Goal: Task Accomplishment & Management: Complete application form

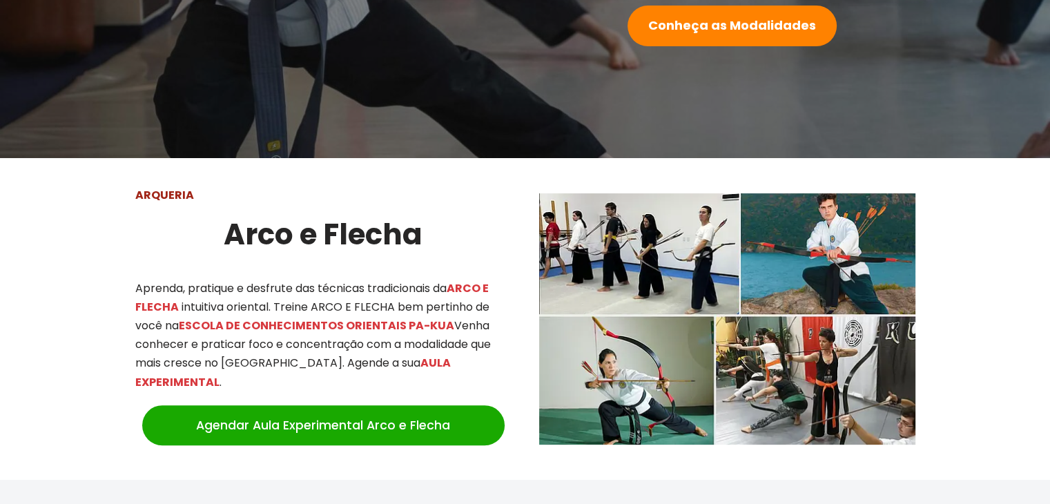
scroll to position [519, 0]
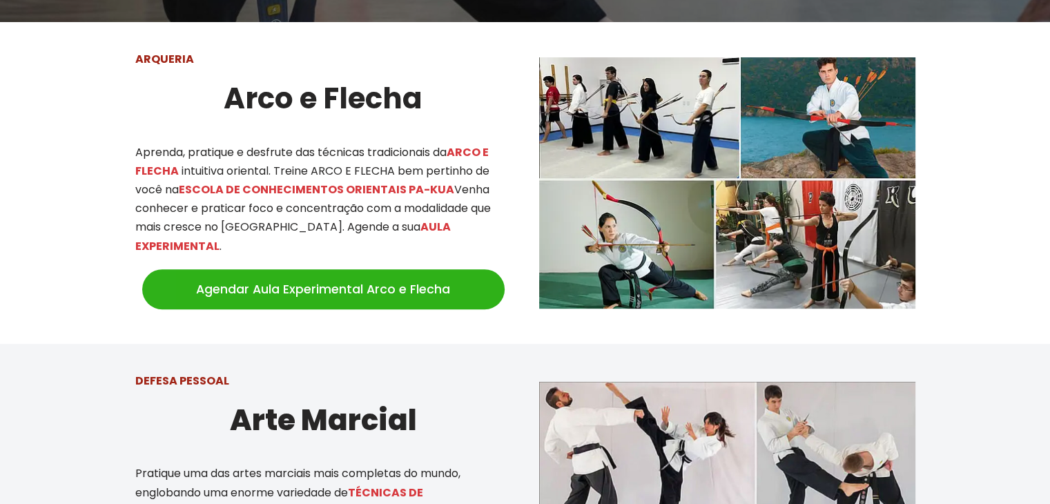
click at [466, 273] on link "Agendar Aula Experimental Arco e Flecha" at bounding box center [323, 289] width 363 height 40
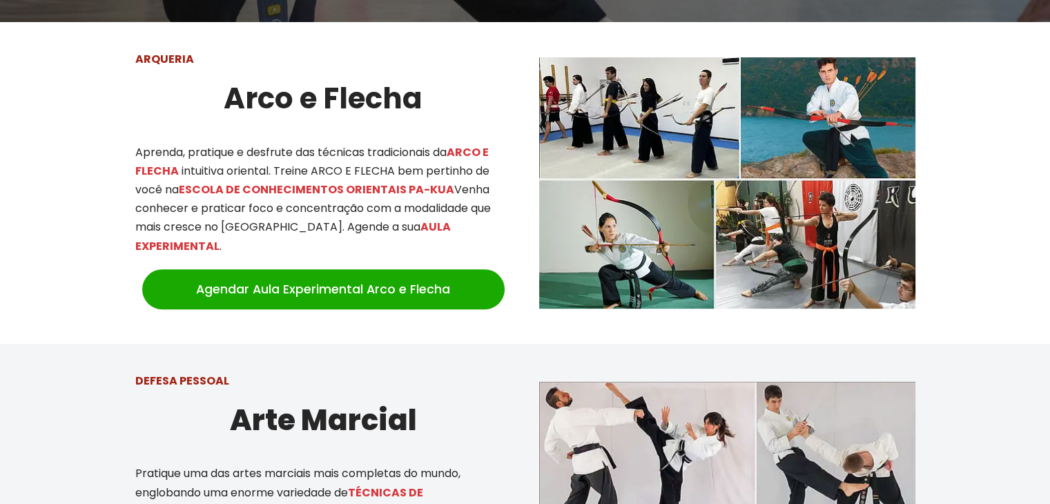
click at [1022, 230] on div at bounding box center [525, 183] width 1050 height 322
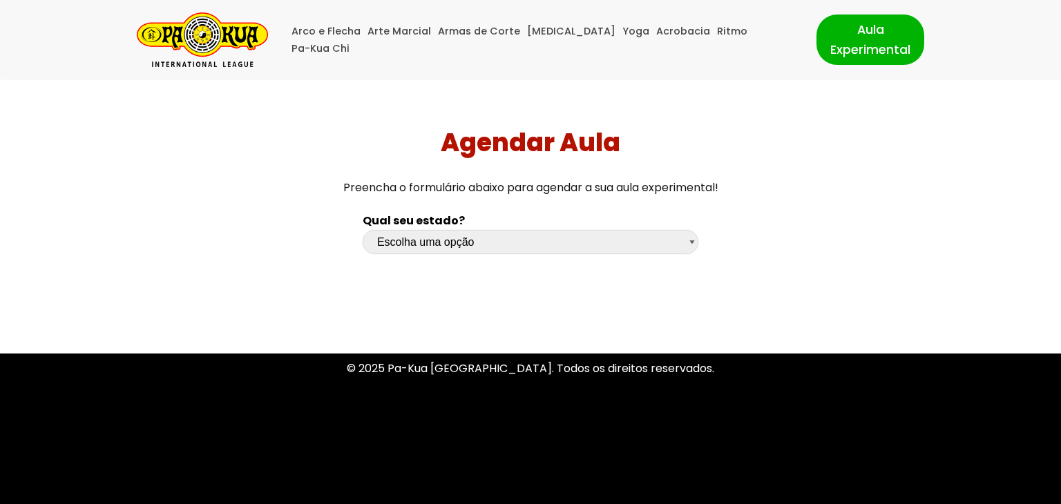
click at [693, 247] on select "Escolha uma opção [GEOGRAPHIC_DATA] [GEOGRAPHIC_DATA] [GEOGRAPHIC_DATA] [GEOGRA…" at bounding box center [531, 242] width 336 height 24
select select "sc"
click at [363, 230] on select "Escolha uma opção Rio Grande do Sul Santa Catarina Paraná São Paulo Rio de Jane…" at bounding box center [531, 242] width 336 height 24
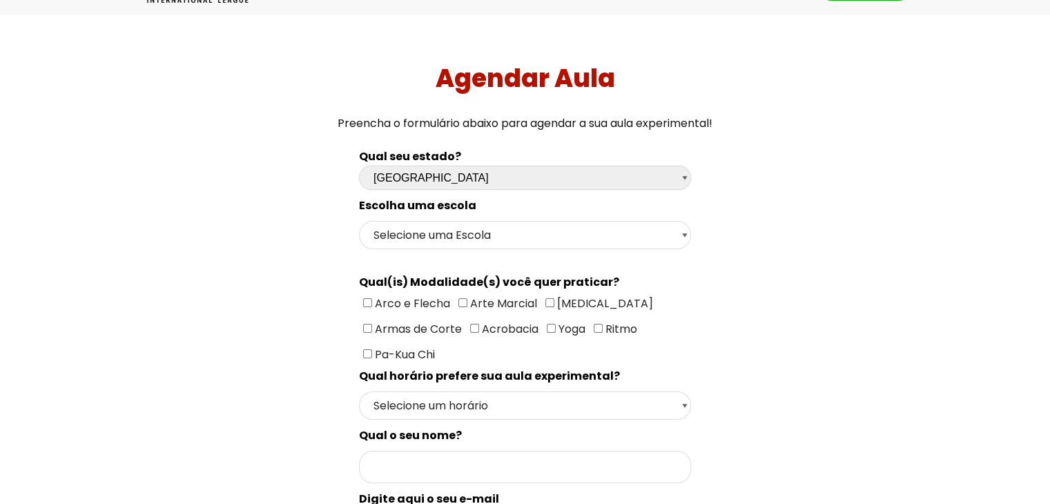
scroll to position [69, 0]
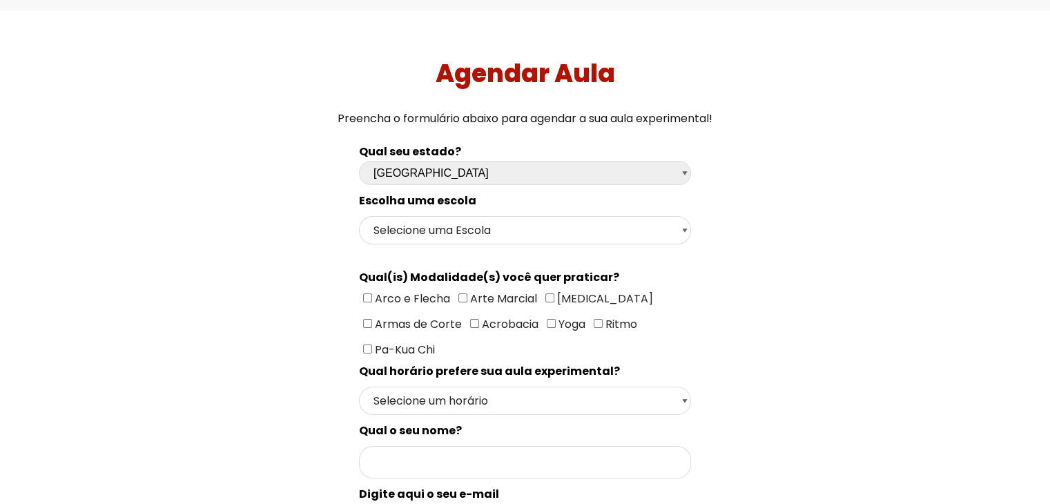
click at [367, 295] on input"] "Arco e Flecha" at bounding box center [367, 298] width 9 height 9
checkbox input"] "true"
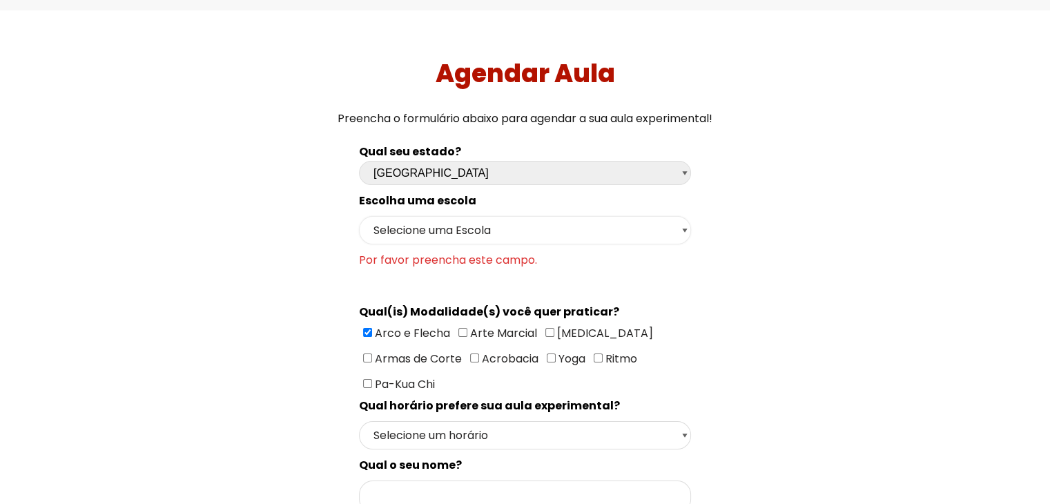
click at [541, 240] on select "Selecione uma Escola Florianópolis - Escola Pantanal Florianópolis - Escola Mau…" at bounding box center [525, 230] width 332 height 28
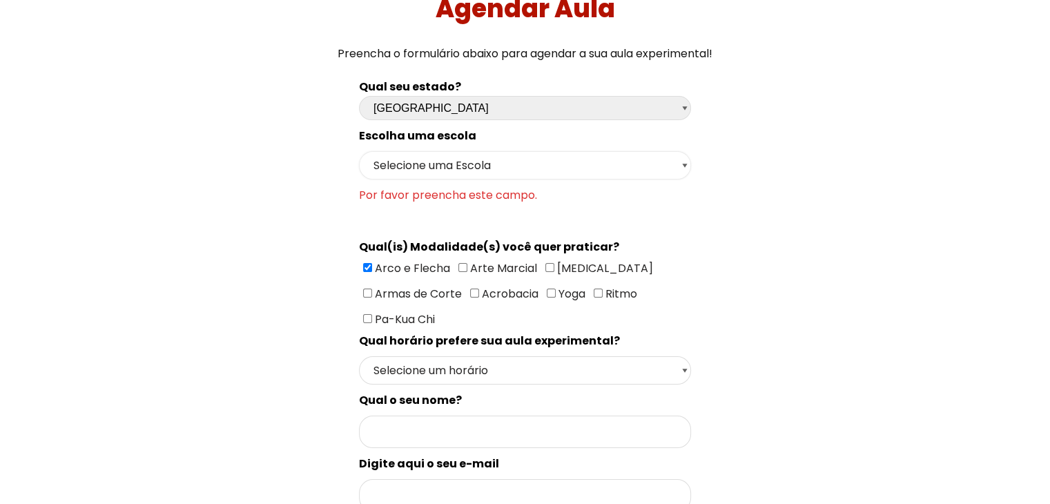
scroll to position [138, 0]
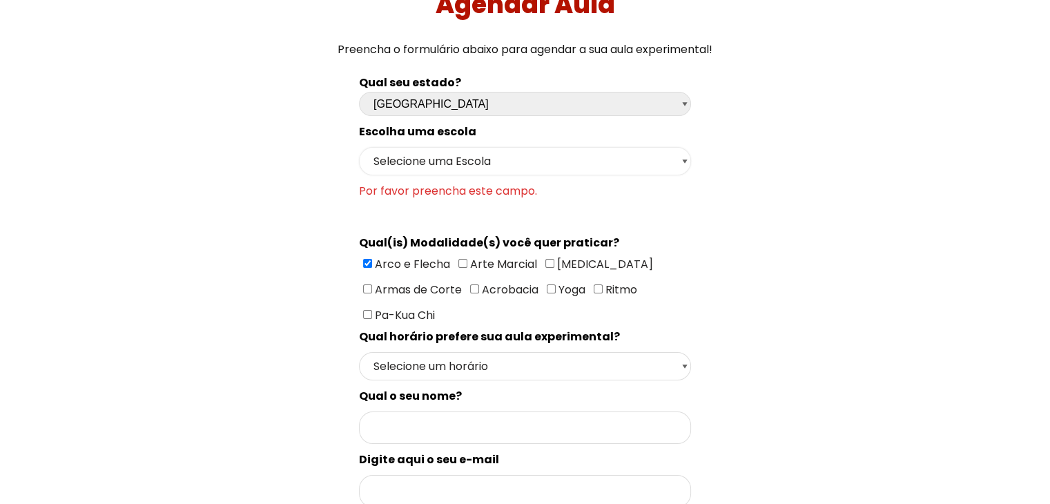
click at [676, 147] on select "Selecione uma Escola Florianópolis - Escola Pantanal Florianópolis - Escola Mau…" at bounding box center [525, 161] width 332 height 28
select select "Florianópolis - Escola Santa Mônica"
click at [359, 147] on select "Selecione uma Escola Florianópolis - Escola Pantanal Florianópolis - Escola Mau…" at bounding box center [525, 161] width 332 height 28
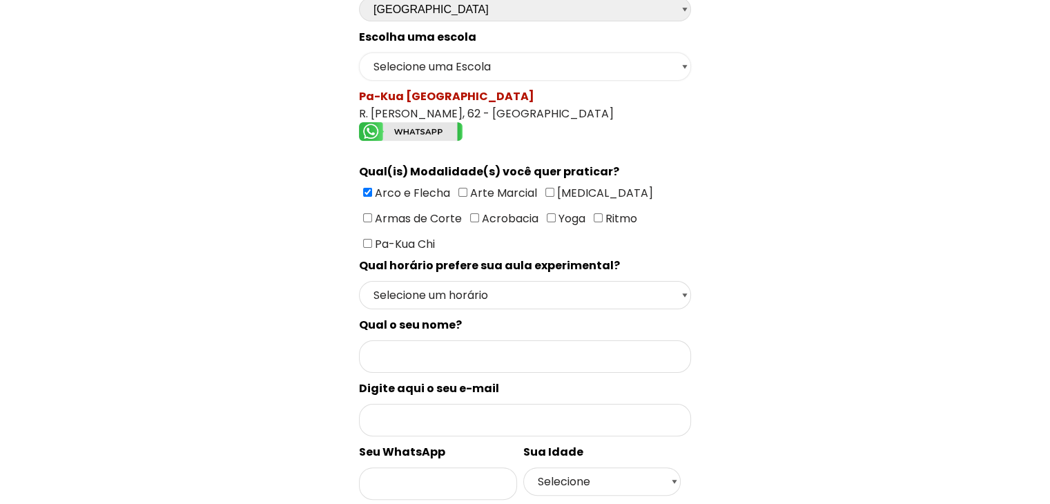
scroll to position [276, 0]
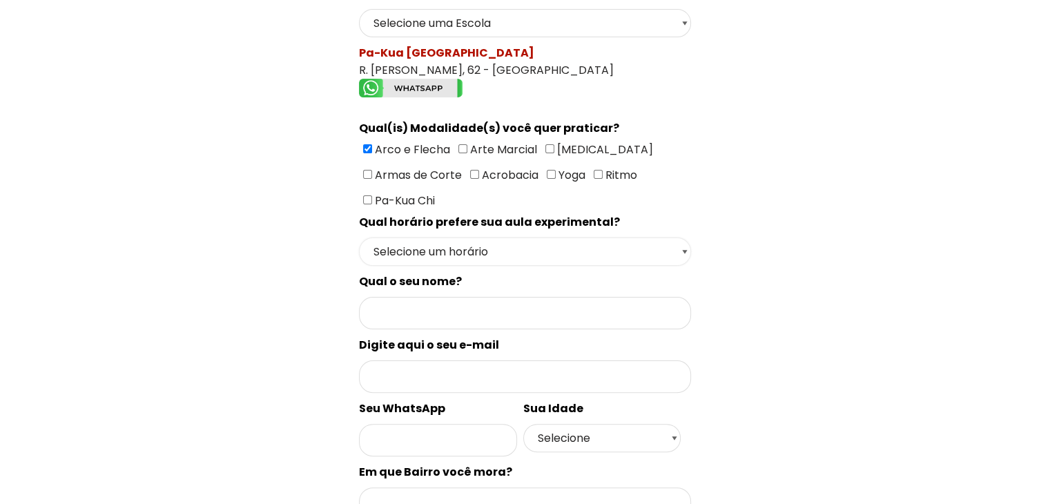
click at [677, 246] on select "Selecione um horário Manhã Tarde Noite" at bounding box center [525, 252] width 332 height 28
select select "Noite"
click at [359, 238] on select "Selecione um horário Manhã Tarde Noite" at bounding box center [525, 252] width 332 height 28
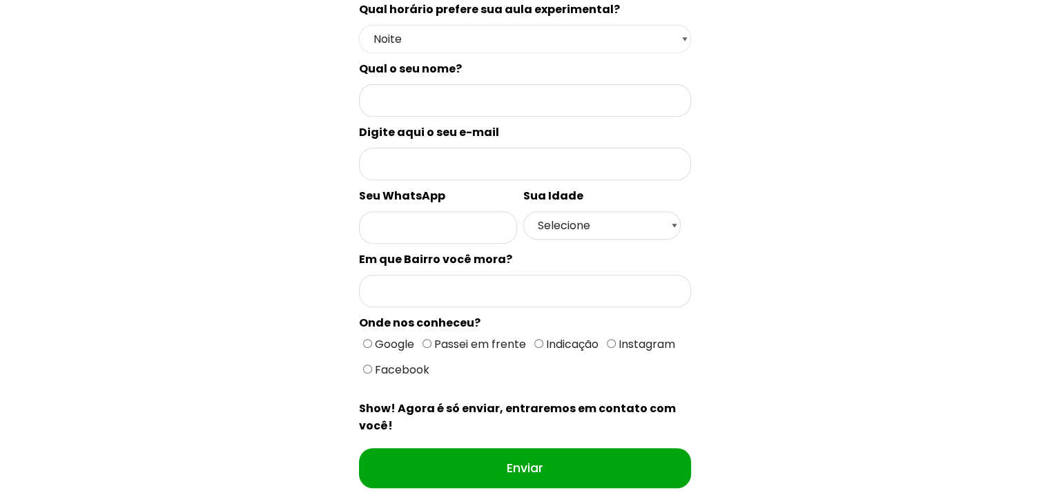
scroll to position [483, 0]
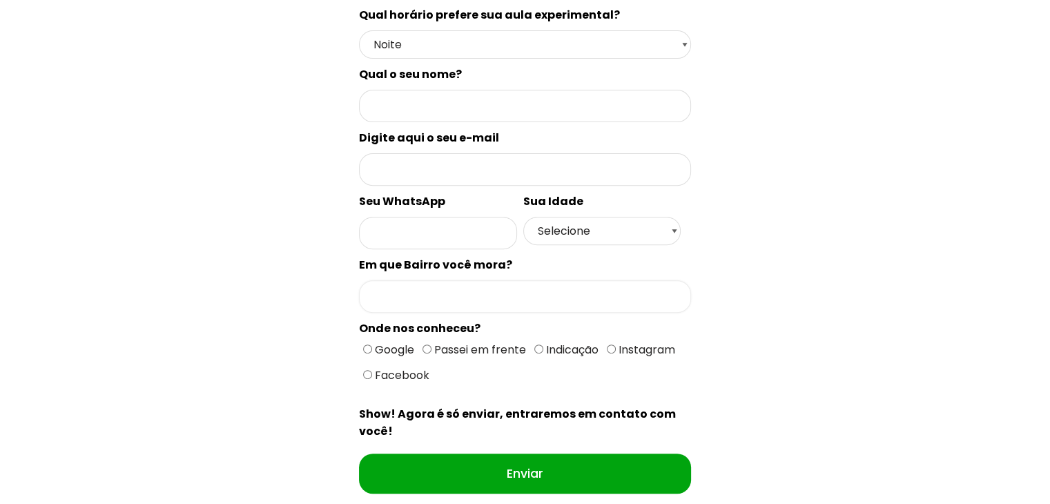
click at [666, 280] on input "Formulário de contacto" at bounding box center [525, 296] width 332 height 32
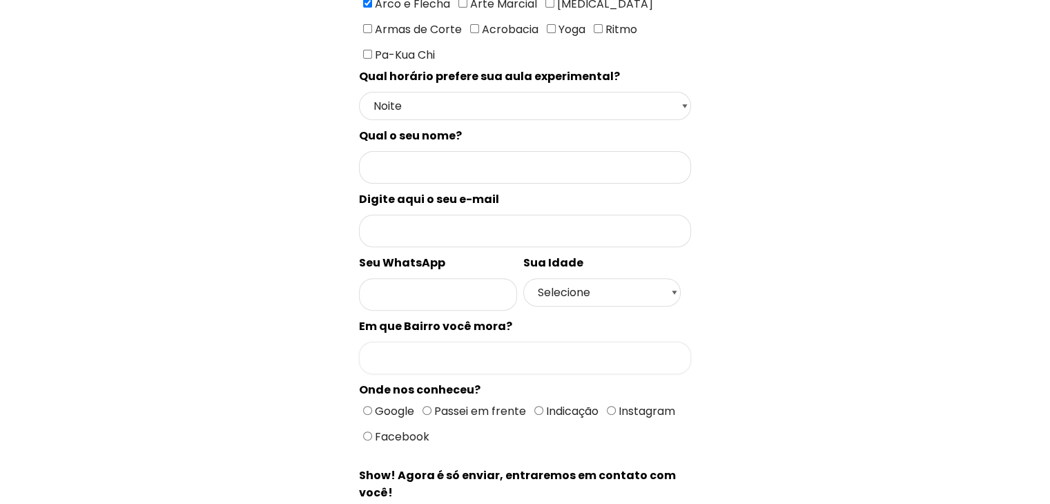
scroll to position [414, 0]
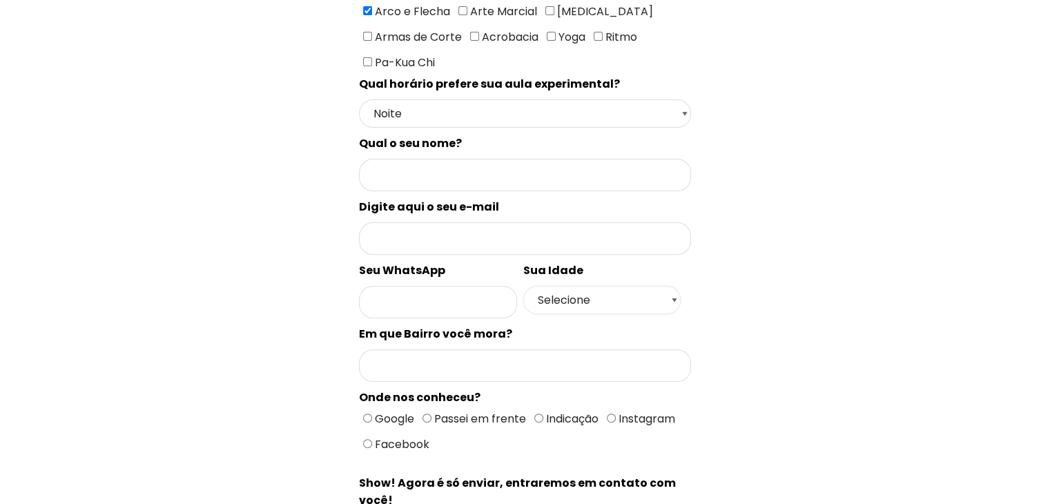
click at [663, 289] on select "Selecione 18 19 20 21 22 23 24 25 26 27 28 29 30 31 32 33 34 35 36 37 38 39 40 …" at bounding box center [603, 300] width 158 height 28
click at [730, 229] on div "Qual seu estado? Escolha uma opção Rio Grande do Sul Santa Catarina Paraná São …" at bounding box center [525, 194] width 736 height 809
click at [663, 178] on input "Formulário de contacto" at bounding box center [525, 175] width 332 height 32
type input "Vitor Kanitz"
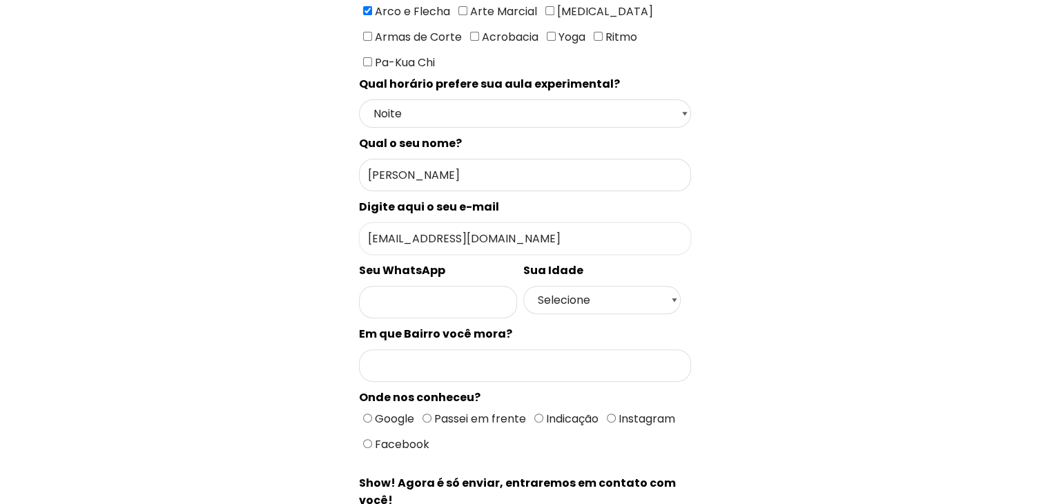
type input "vitorkanitz@gmail.com"
type input "48996089209"
click at [655, 291] on select "Selecione 18 19 20 21 22 23 24 25 26 27 28 29 30 31 32 33 34 35 36 37 38 39 40 …" at bounding box center [603, 300] width 158 height 28
select select "35"
click at [524, 286] on select "Selecione 18 19 20 21 22 23 24 25 26 27 28 29 30 31 32 33 34 35 36 37 38 39 40 …" at bounding box center [603, 300] width 158 height 28
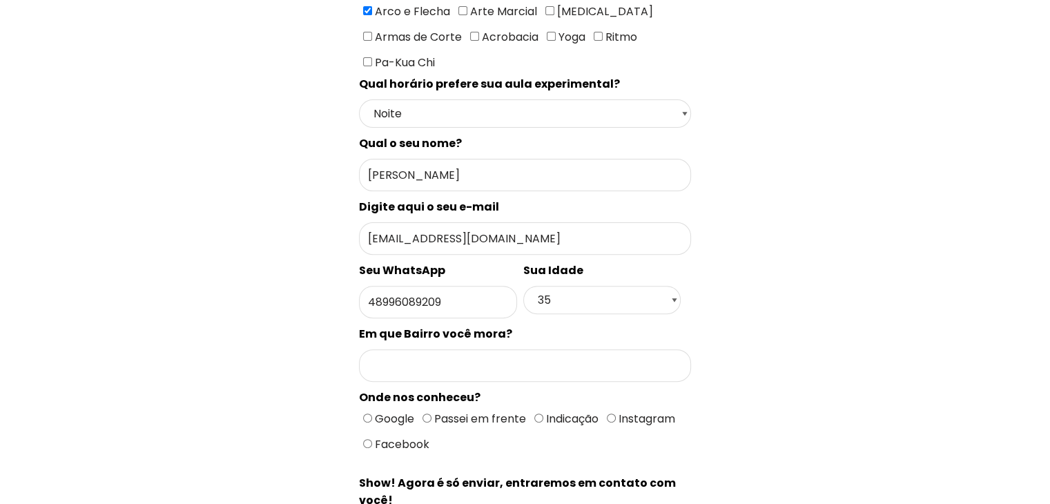
click at [751, 340] on div "Qual seu estado? Escolha uma opção Rio Grande do Sul Santa Catarina Paraná São …" at bounding box center [525, 194] width 736 height 809
click at [640, 349] on input "Formulário de contacto" at bounding box center [525, 365] width 332 height 32
type input "Itacorubi"
drag, startPoint x: 537, startPoint y: 403, endPoint x: 562, endPoint y: 403, distance: 24.9
click at [538, 414] on input "Indicação" at bounding box center [539, 418] width 9 height 9
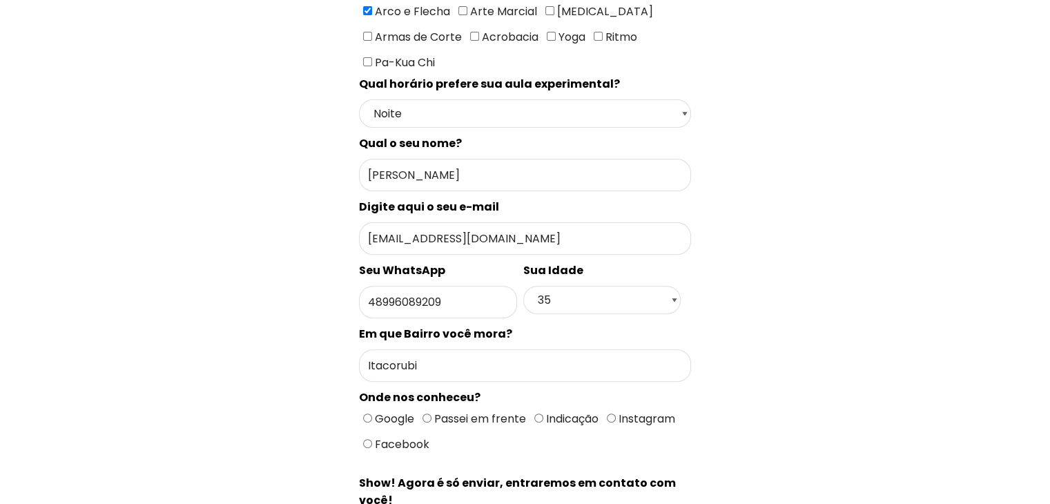
radio input "true"
click at [716, 349] on div "Qual seu estado? Escolha uma opção Rio Grande do Sul Santa Catarina Paraná São …" at bounding box center [525, 194] width 736 height 809
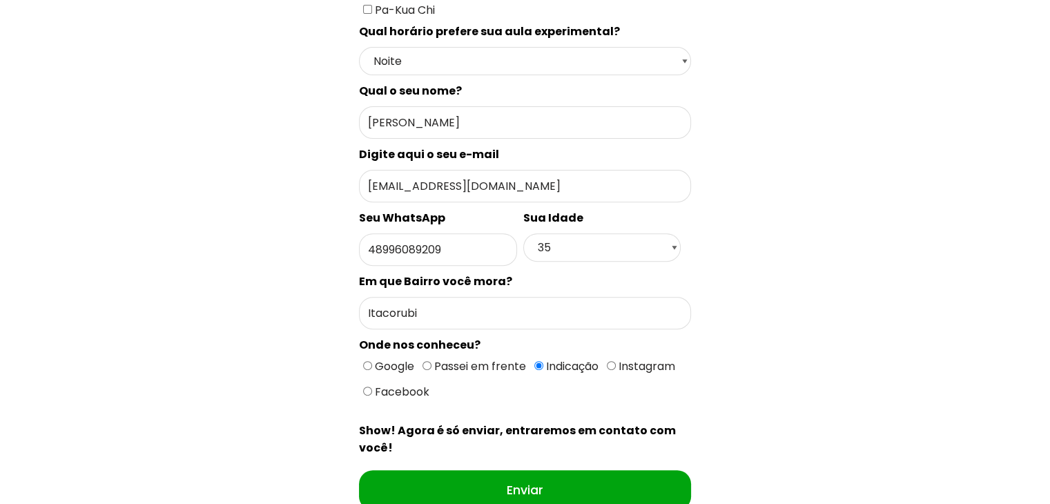
scroll to position [483, 0]
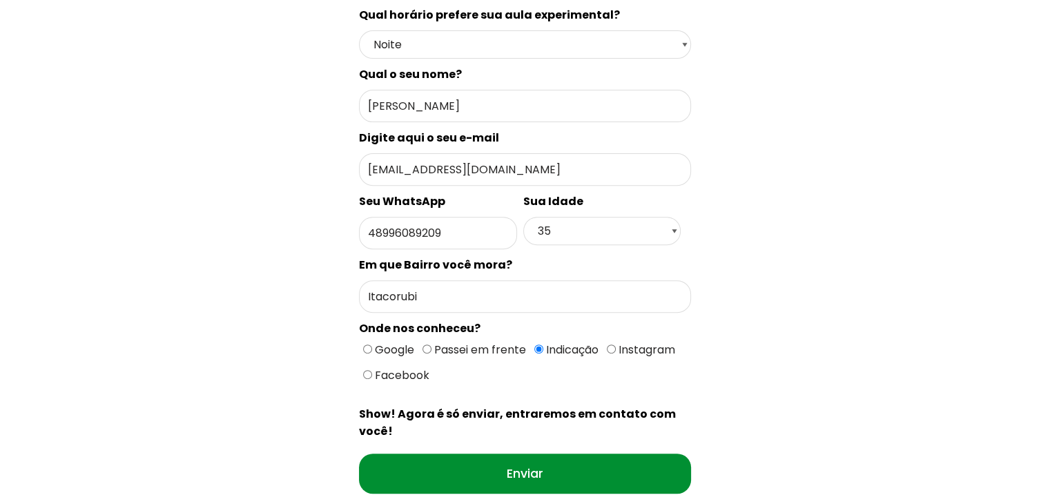
click at [678, 454] on input "Enviar" at bounding box center [525, 474] width 332 height 40
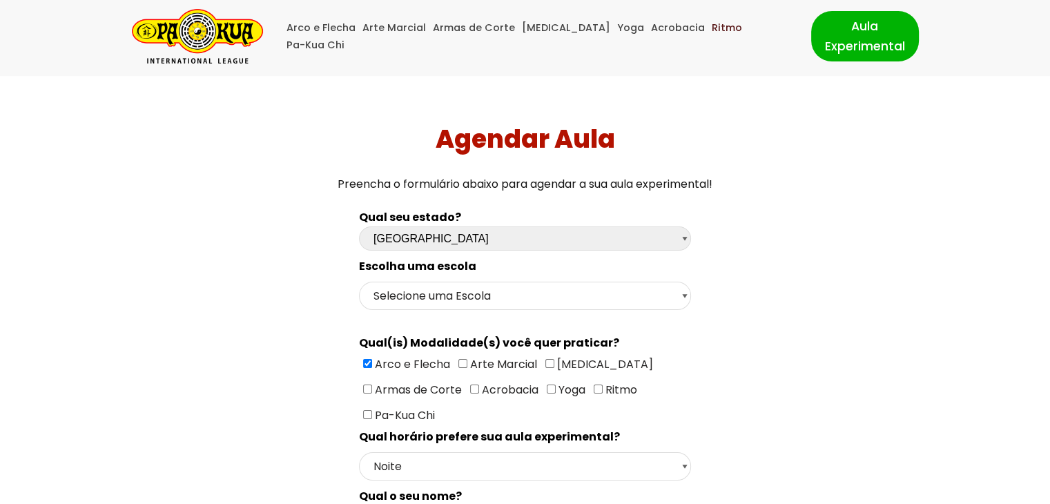
scroll to position [0, 0]
